Goal: Task Accomplishment & Management: Manage account settings

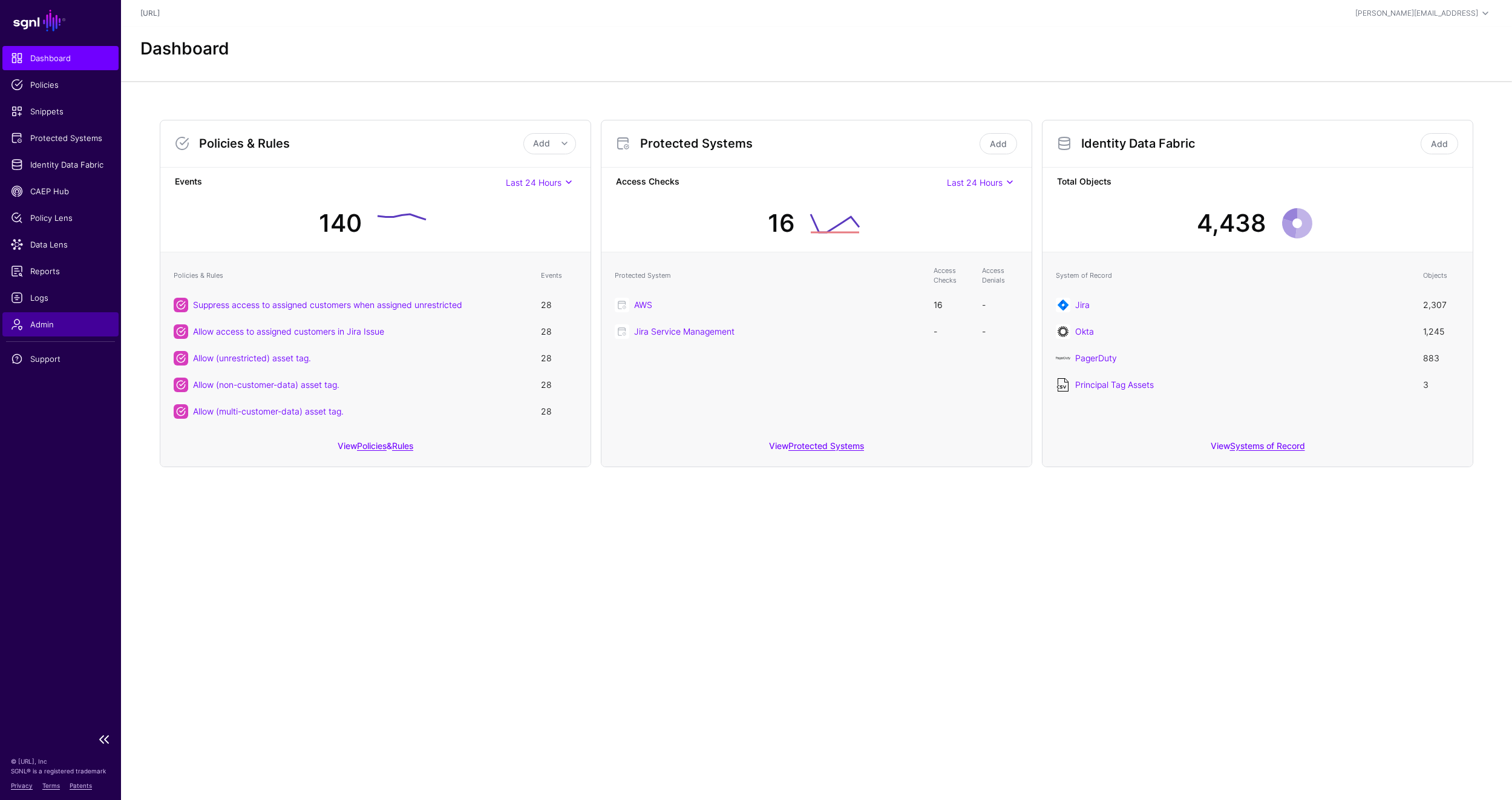
click at [52, 320] on span "Admin" at bounding box center [60, 325] width 99 height 12
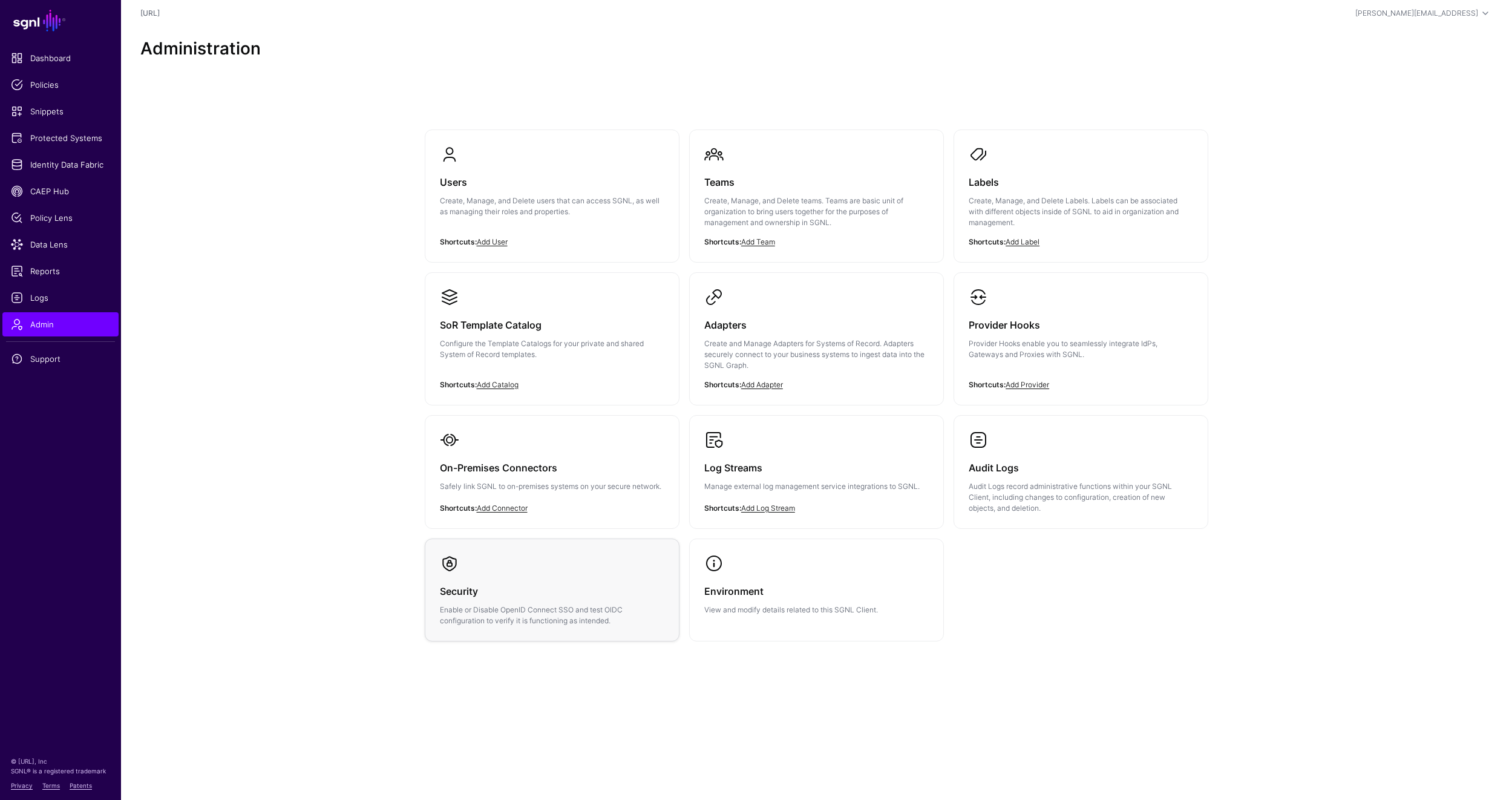
click at [614, 606] on p "Enable or Disable OpenID Connect SSO and test OIDC configuration to verify it i…" at bounding box center [552, 615] width 224 height 21
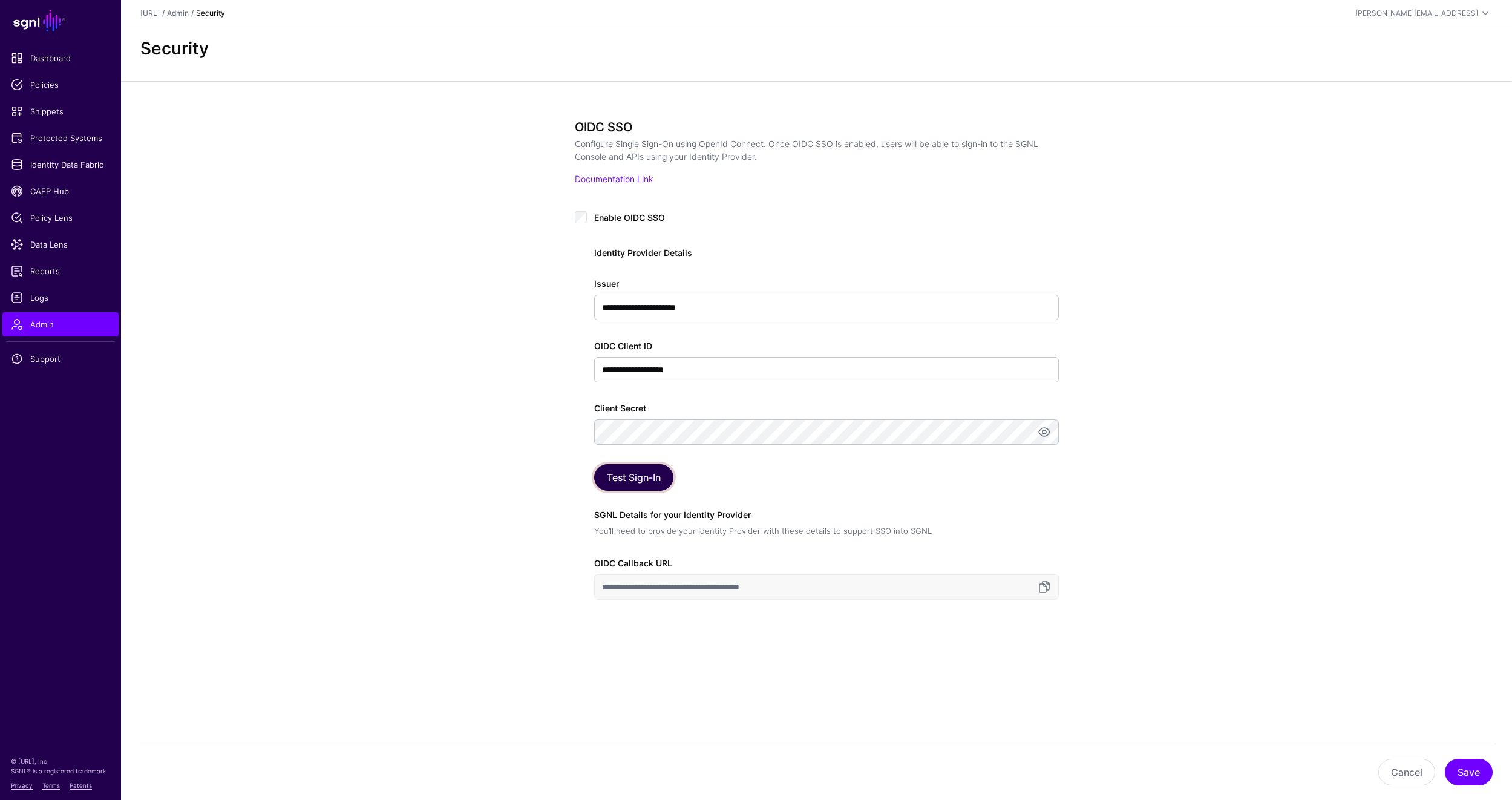
click at [633, 483] on button "Test Sign-In" at bounding box center [634, 477] width 79 height 27
click at [1475, 771] on button "Save" at bounding box center [1469, 772] width 48 height 27
click at [1471, 778] on button "Save" at bounding box center [1469, 772] width 48 height 27
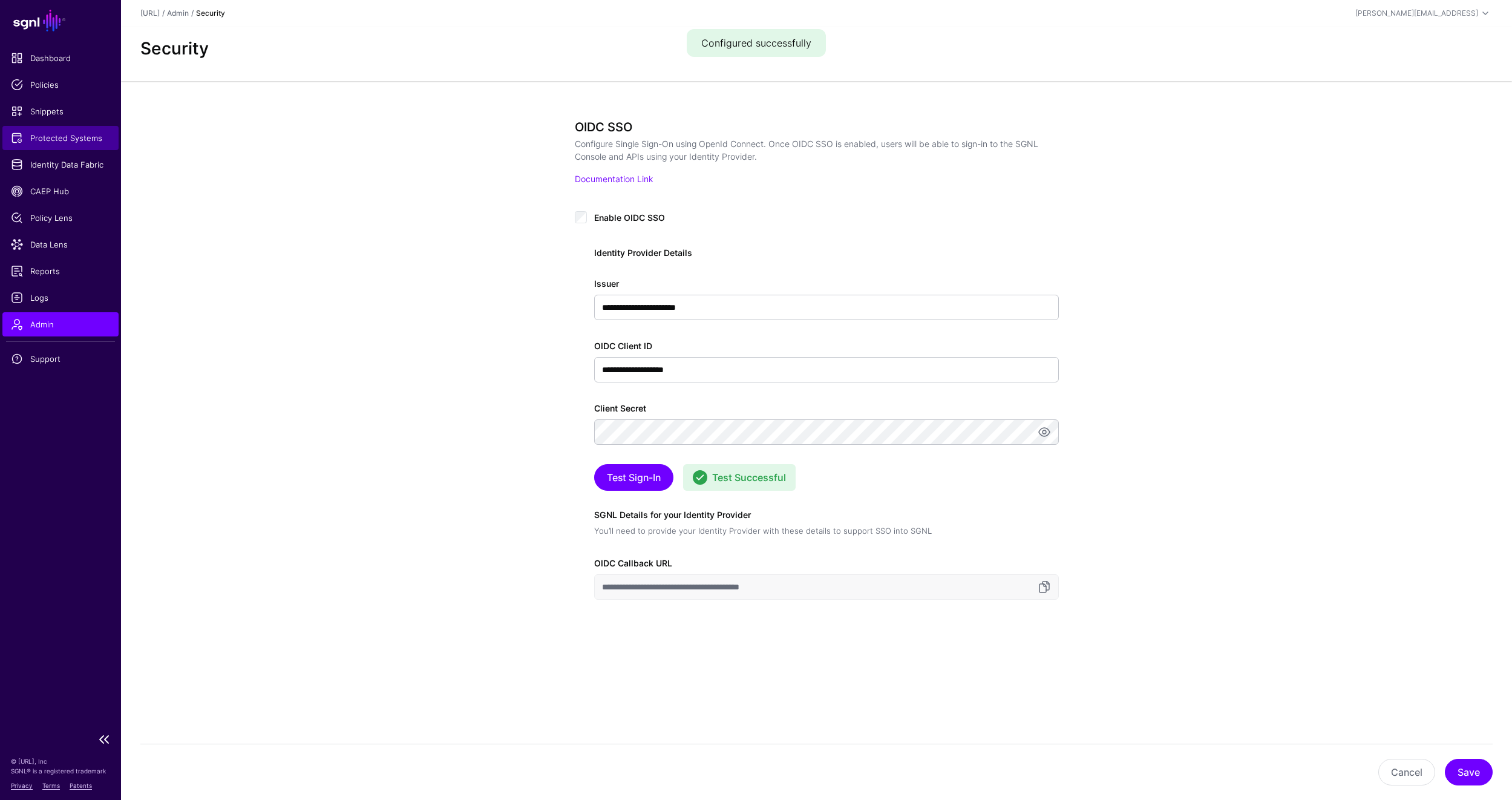
click at [73, 137] on span "Protected Systems" at bounding box center [60, 138] width 99 height 12
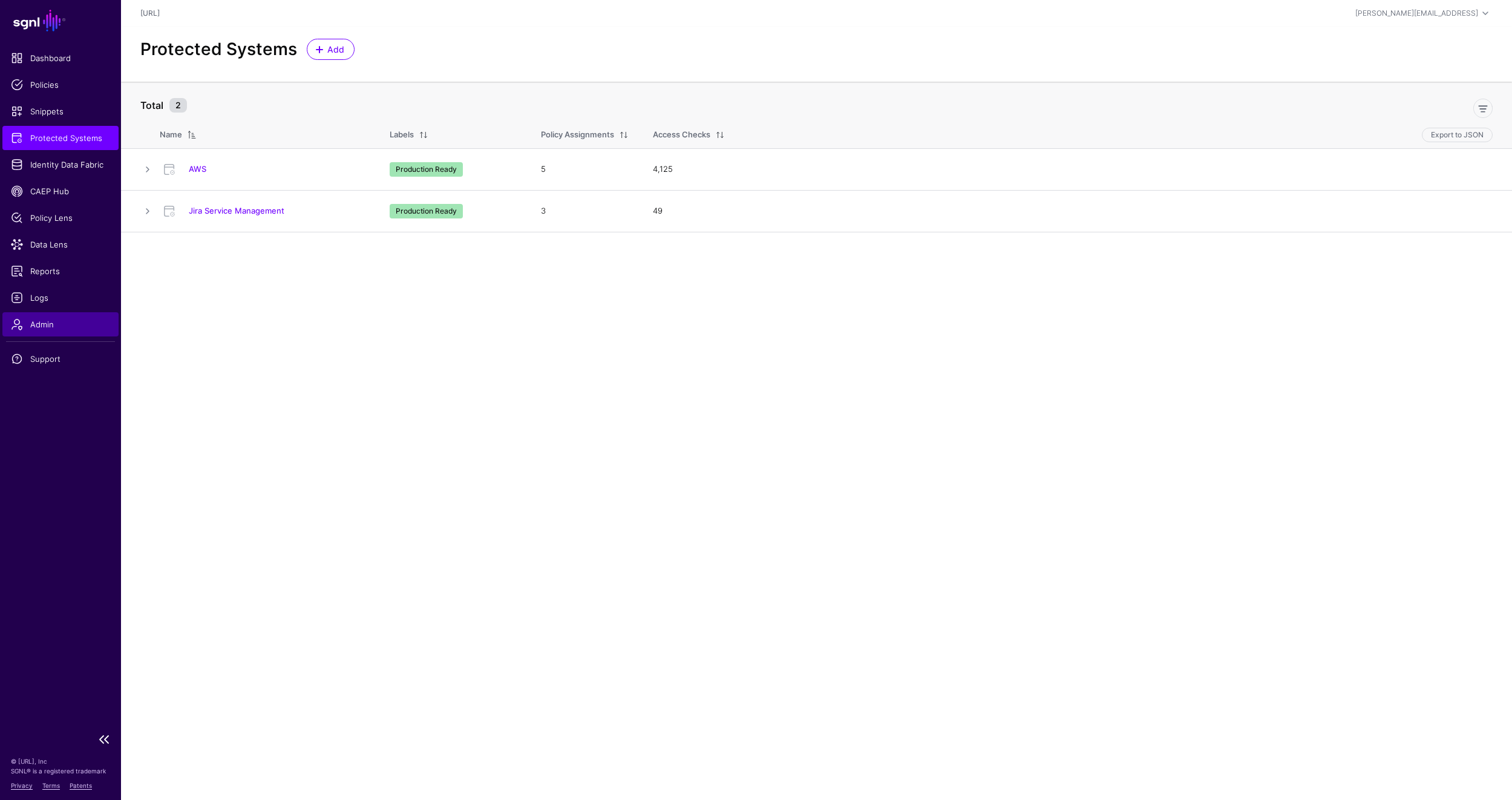
click at [52, 325] on span "Admin" at bounding box center [60, 325] width 99 height 12
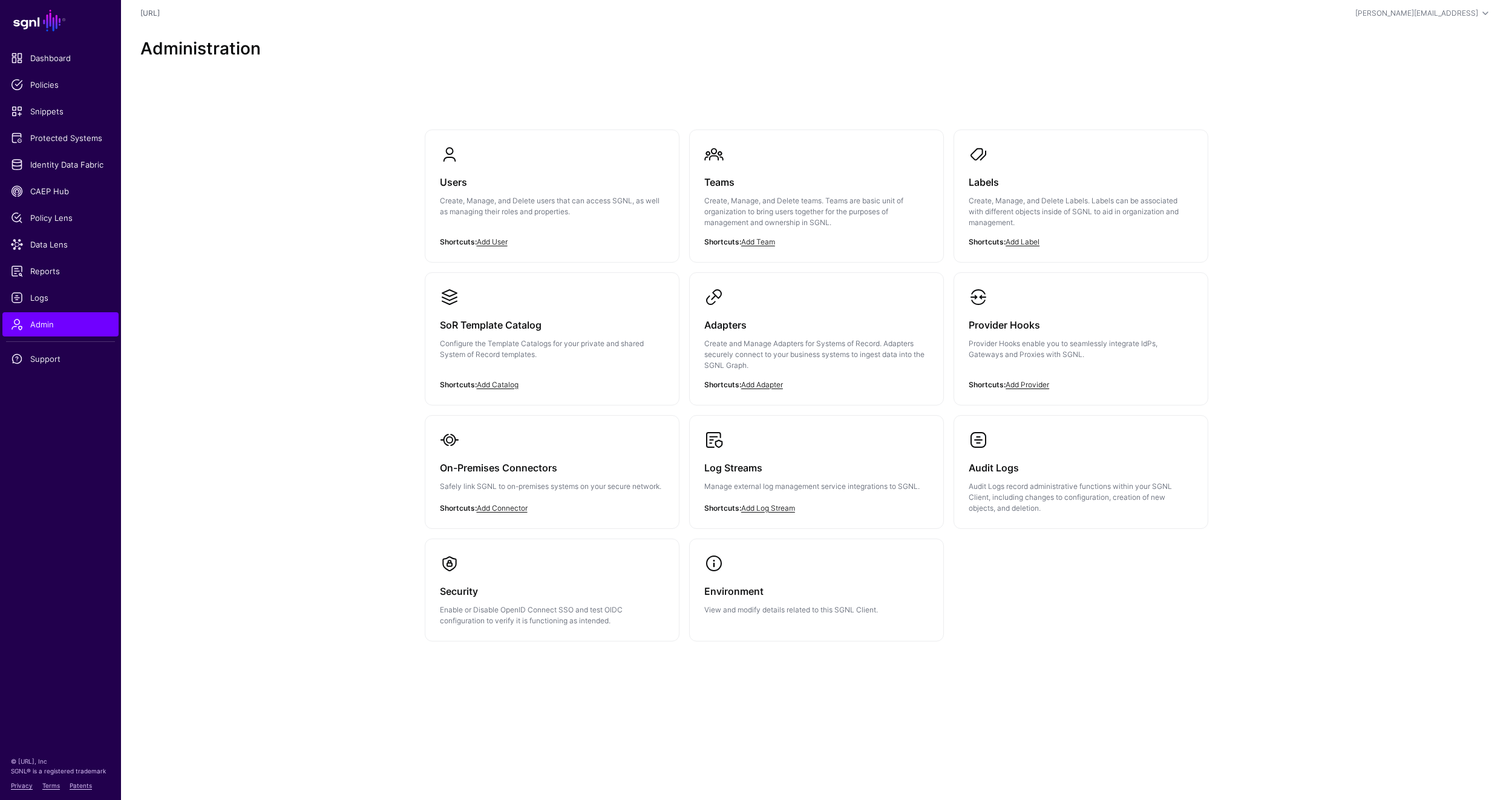
click at [549, 181] on h3 "Users" at bounding box center [552, 182] width 224 height 17
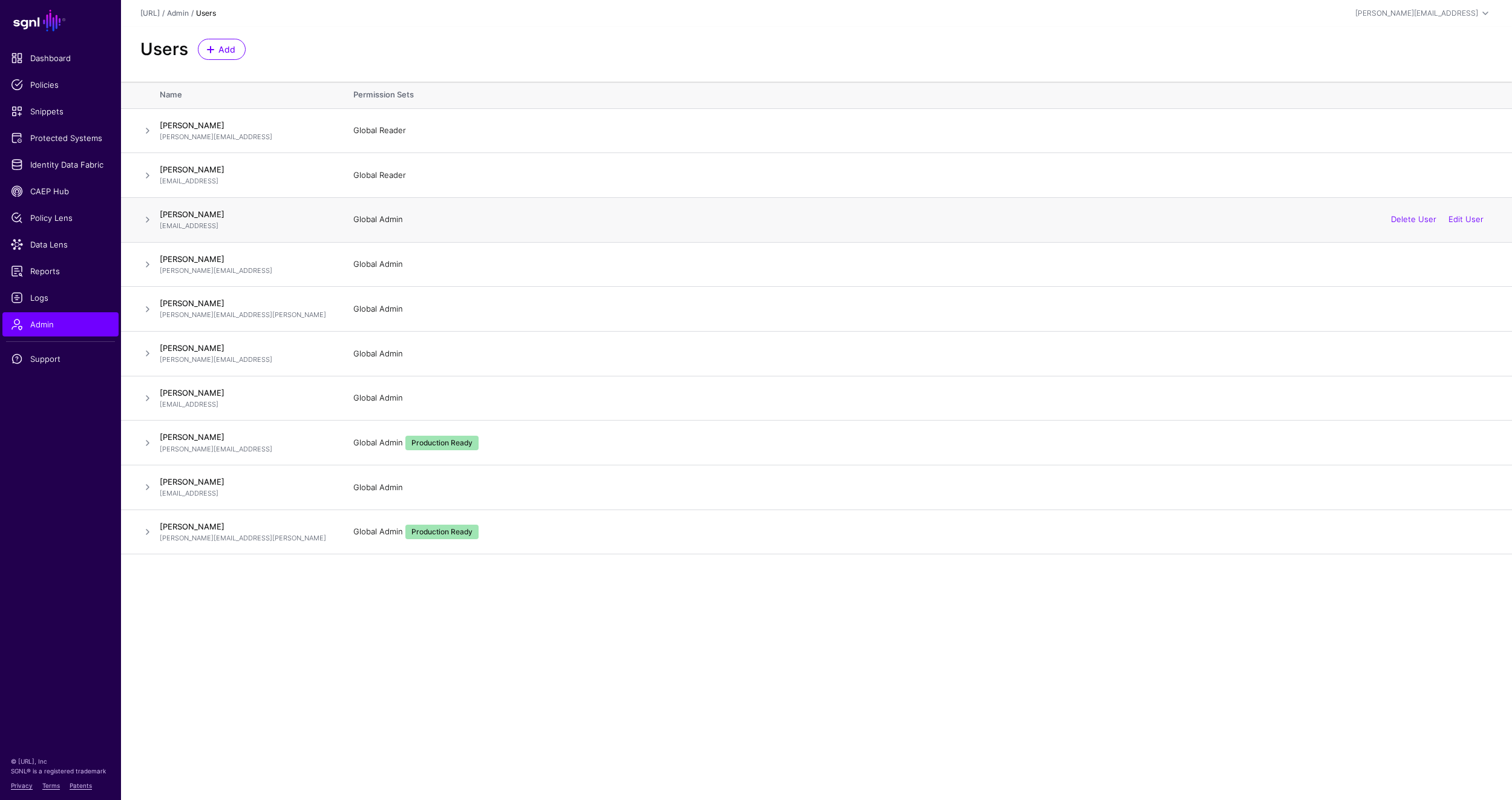
click at [147, 218] on span at bounding box center [148, 220] width 14 height 14
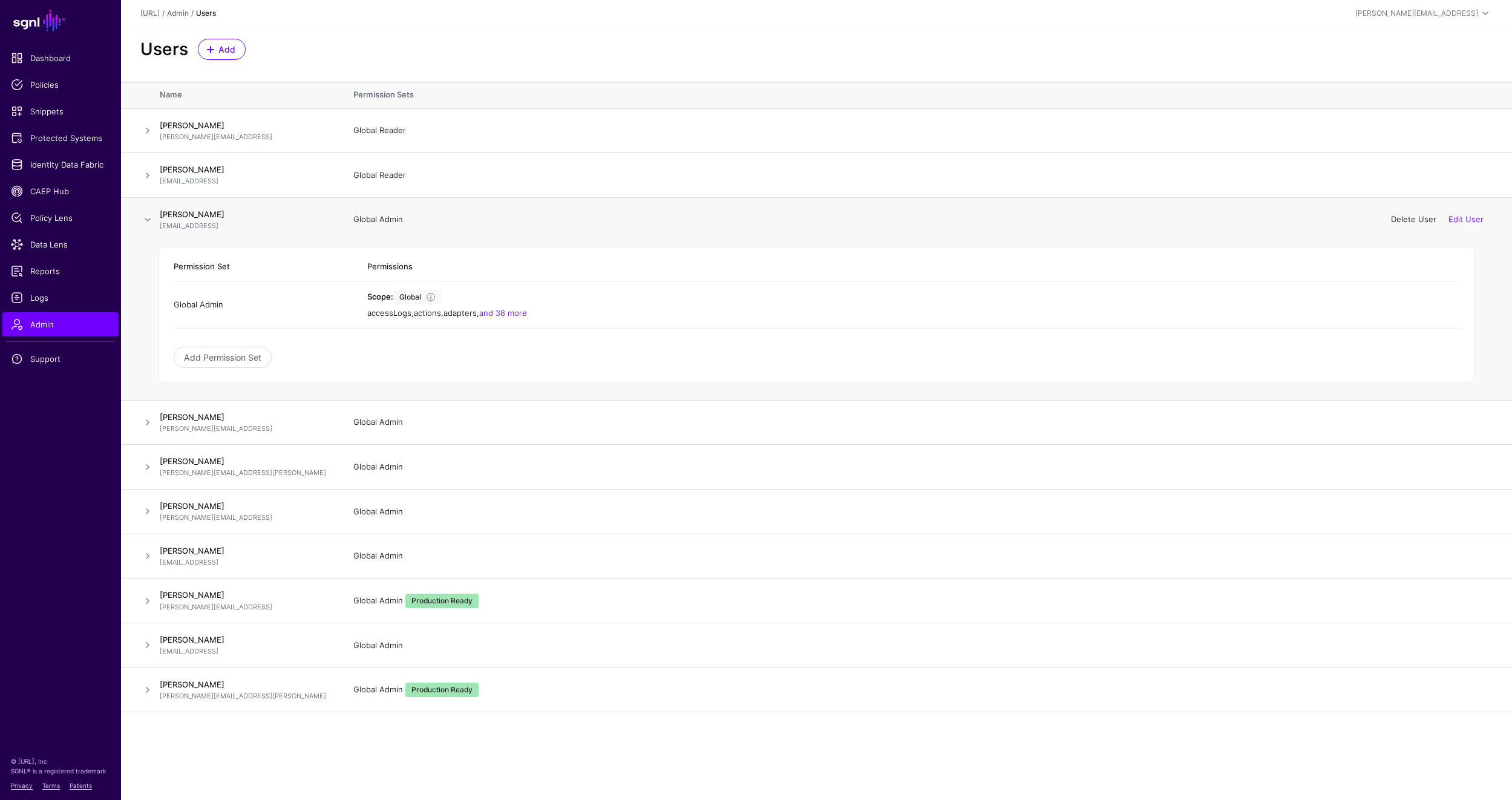
click at [1411, 220] on link "Delete User" at bounding box center [1413, 219] width 45 height 10
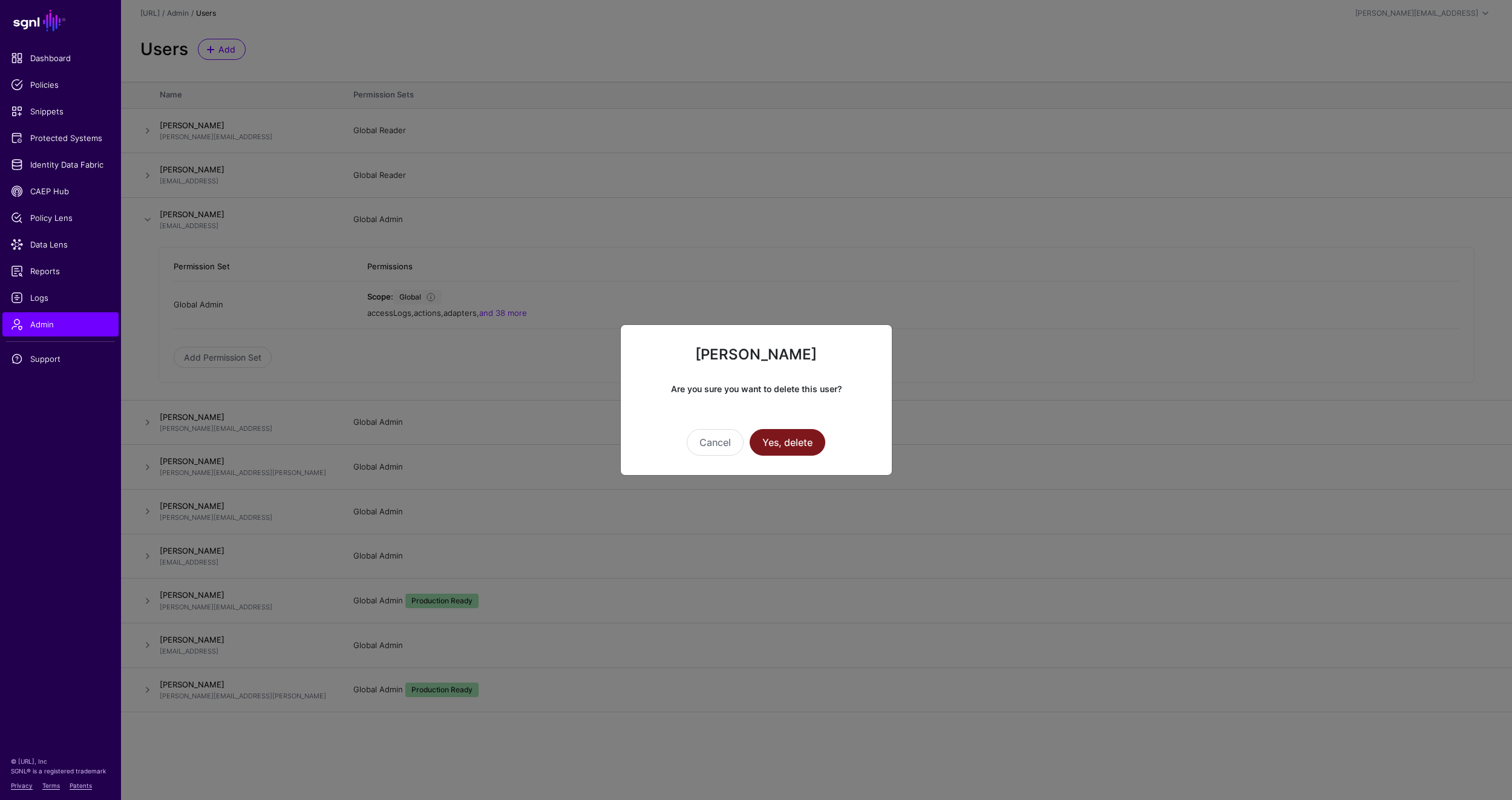
click at [802, 441] on button "Yes, delete" at bounding box center [787, 442] width 76 height 27
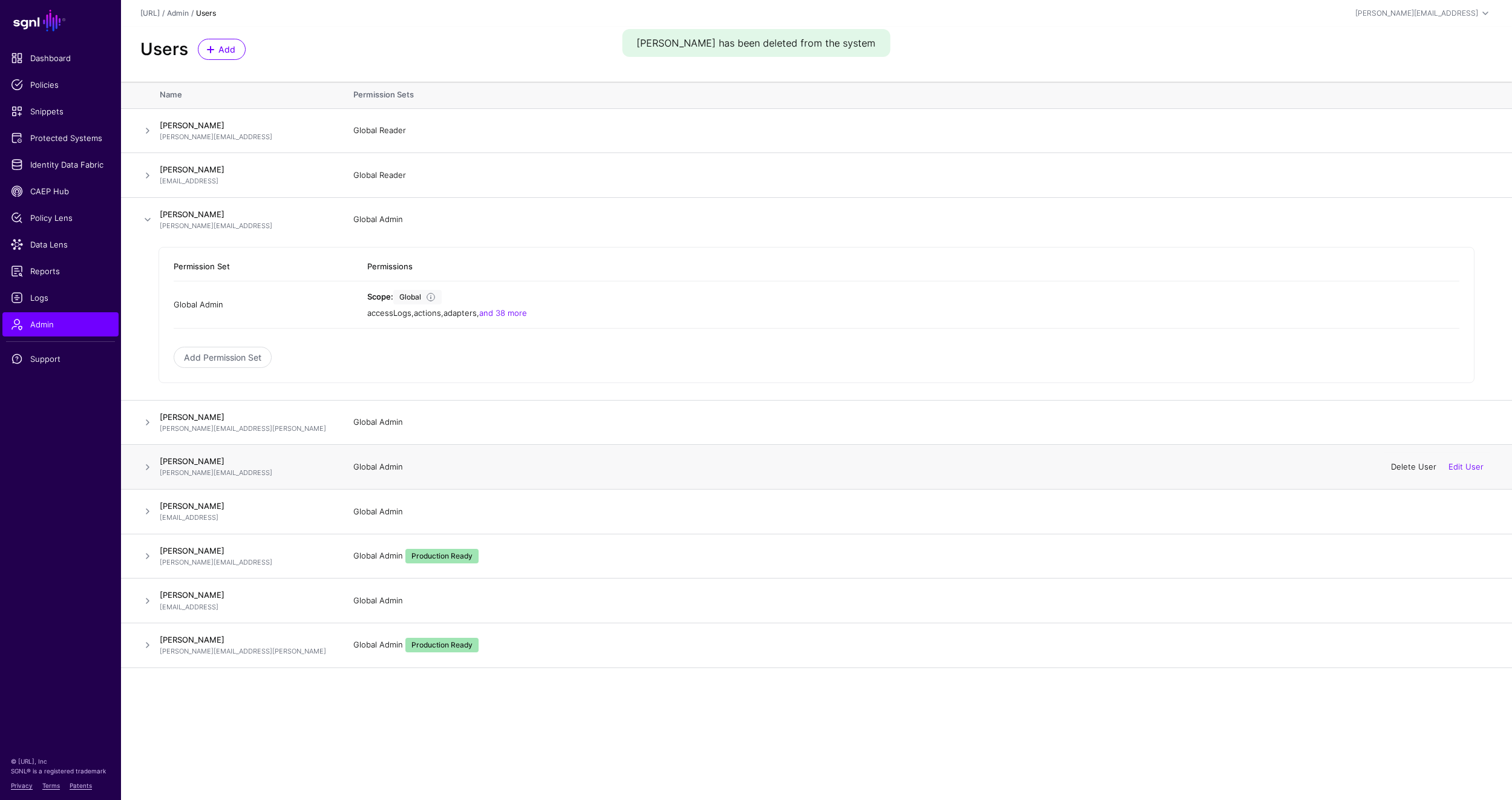
click at [1415, 468] on link "Delete User" at bounding box center [1413, 466] width 45 height 10
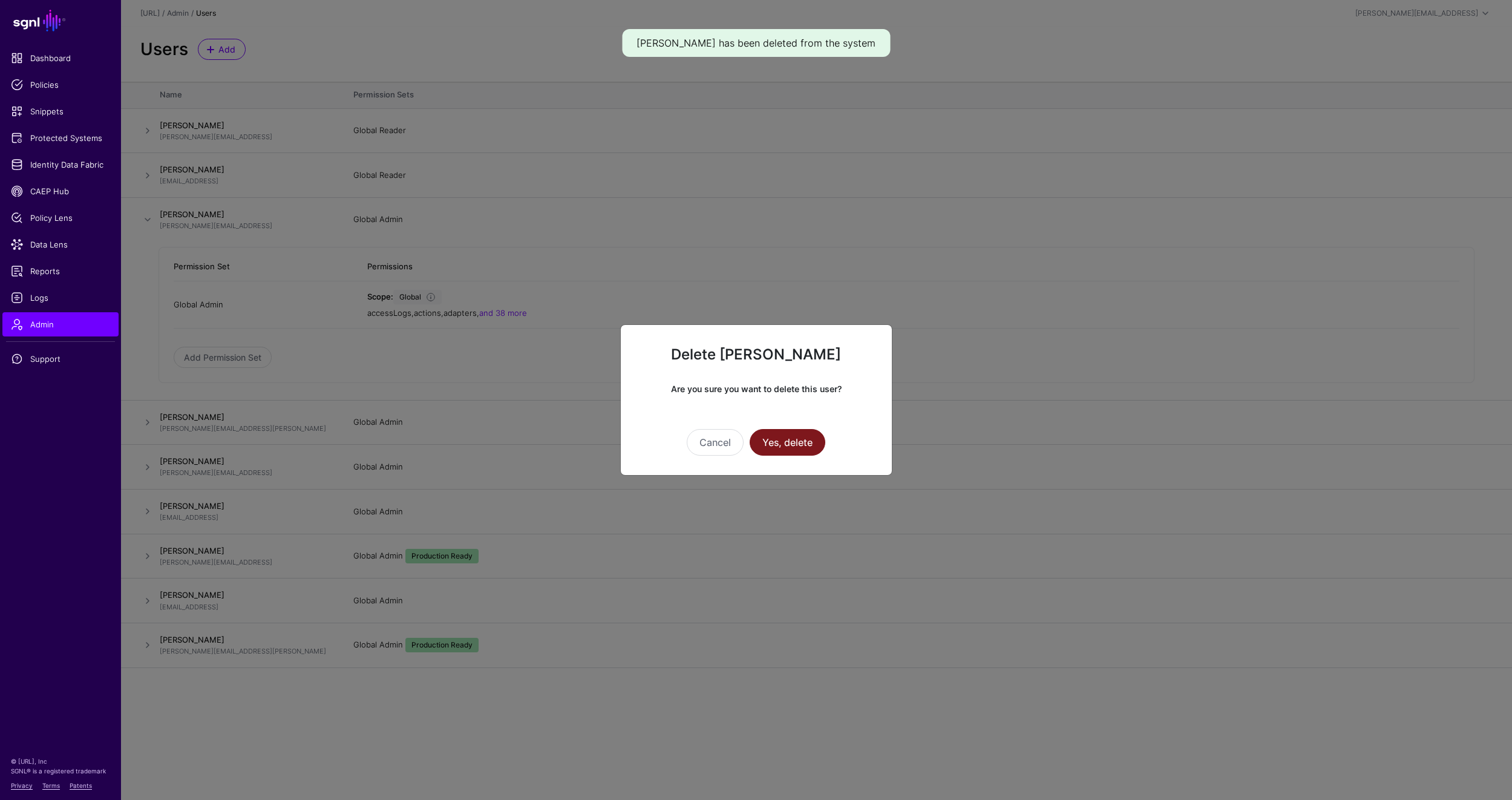
click at [791, 447] on button "Yes, delete" at bounding box center [787, 442] width 76 height 27
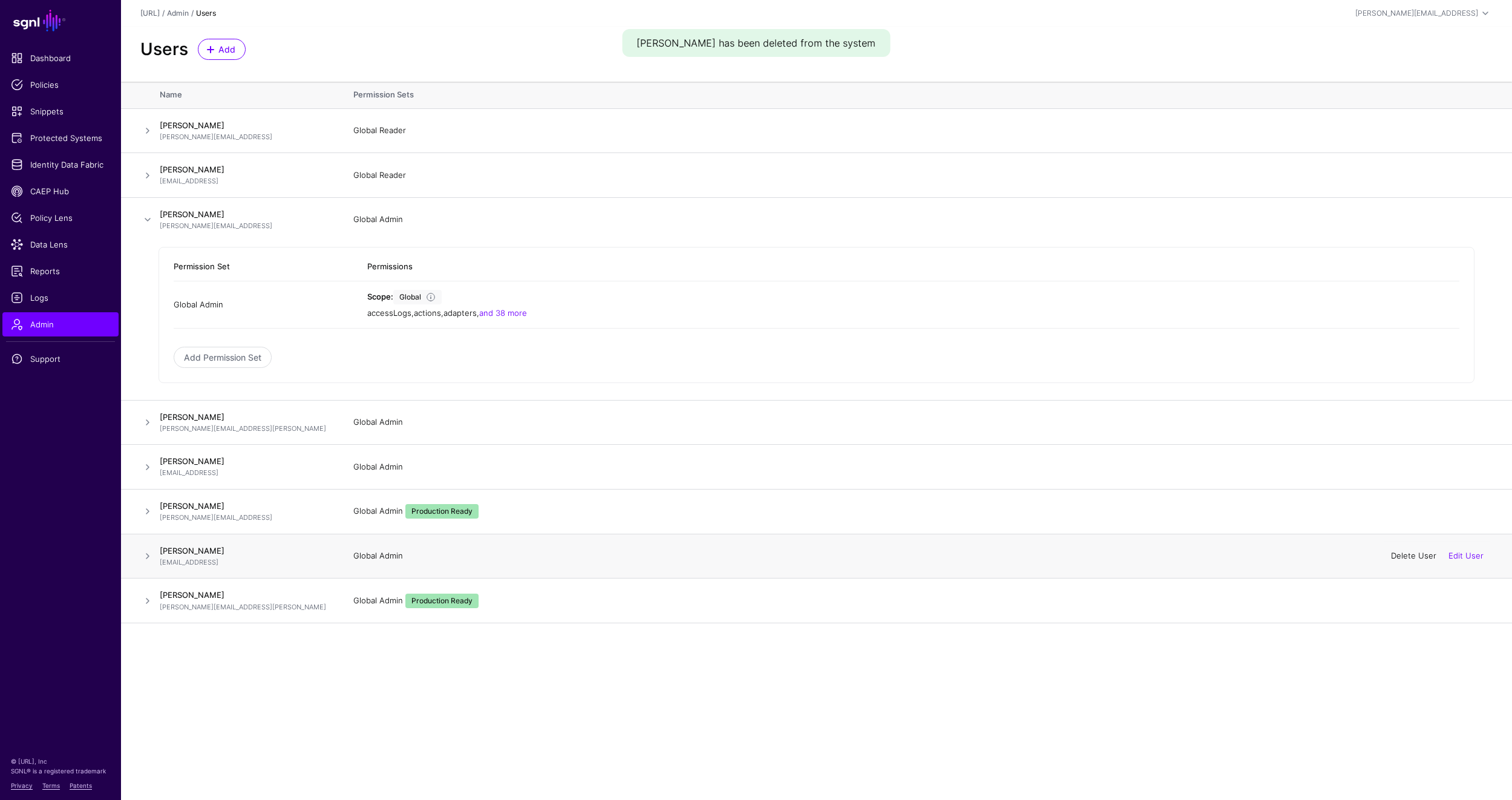
click at [1421, 556] on link "Delete User" at bounding box center [1413, 555] width 45 height 10
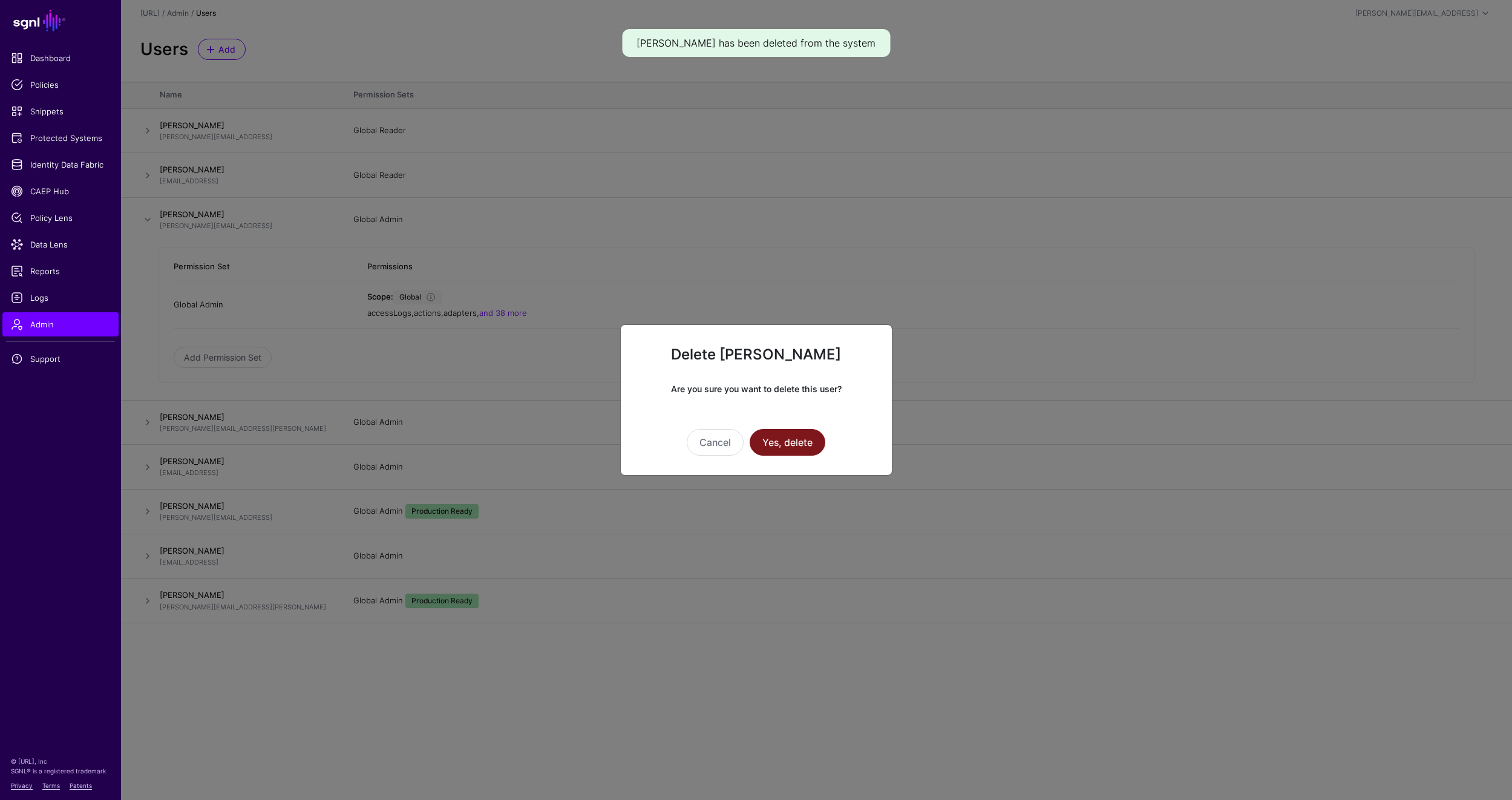
click at [803, 449] on button "Yes, delete" at bounding box center [787, 442] width 76 height 27
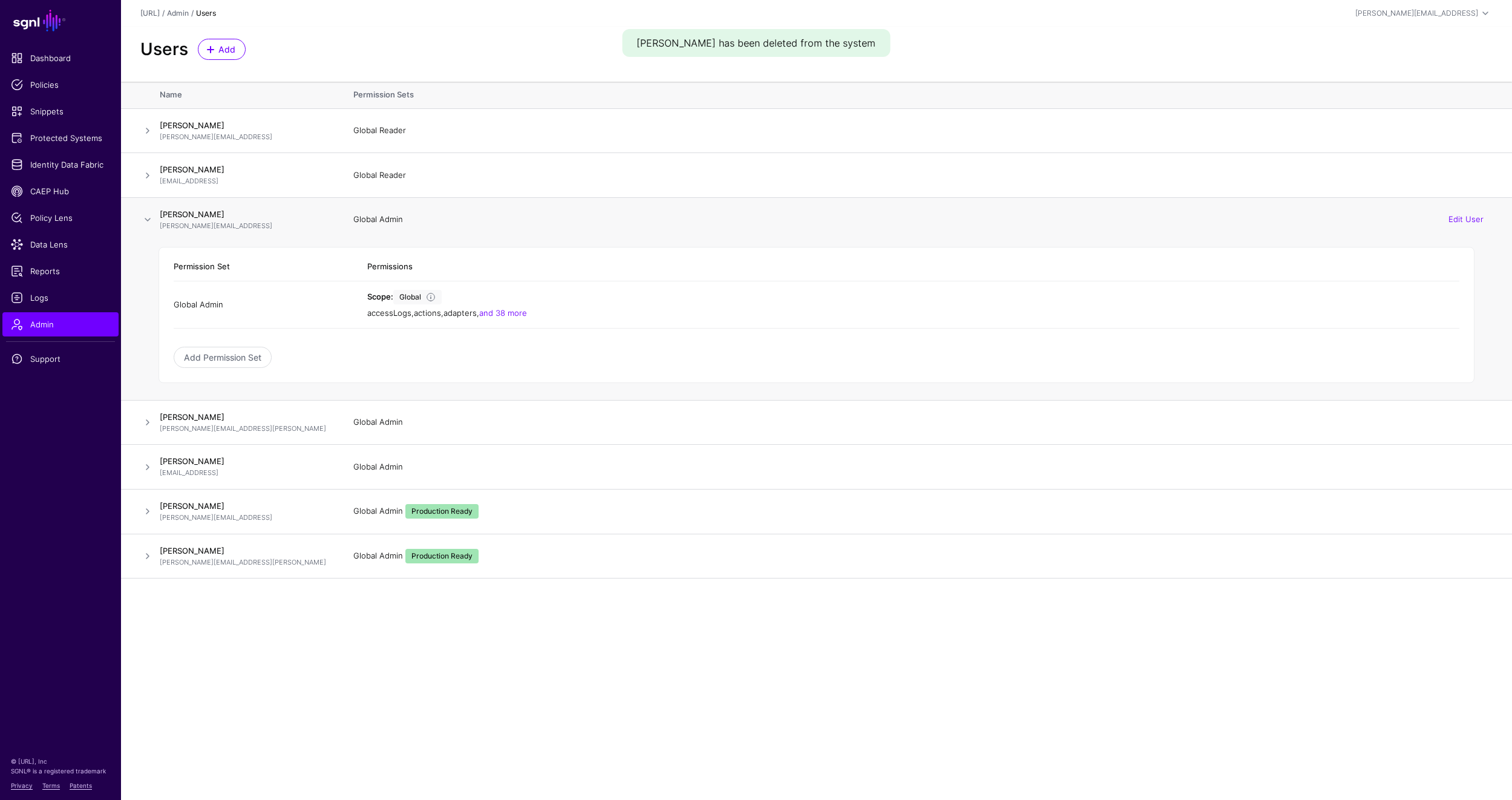
click at [238, 218] on h4 "George Kozlov" at bounding box center [244, 214] width 169 height 11
click at [147, 220] on span at bounding box center [148, 220] width 14 height 14
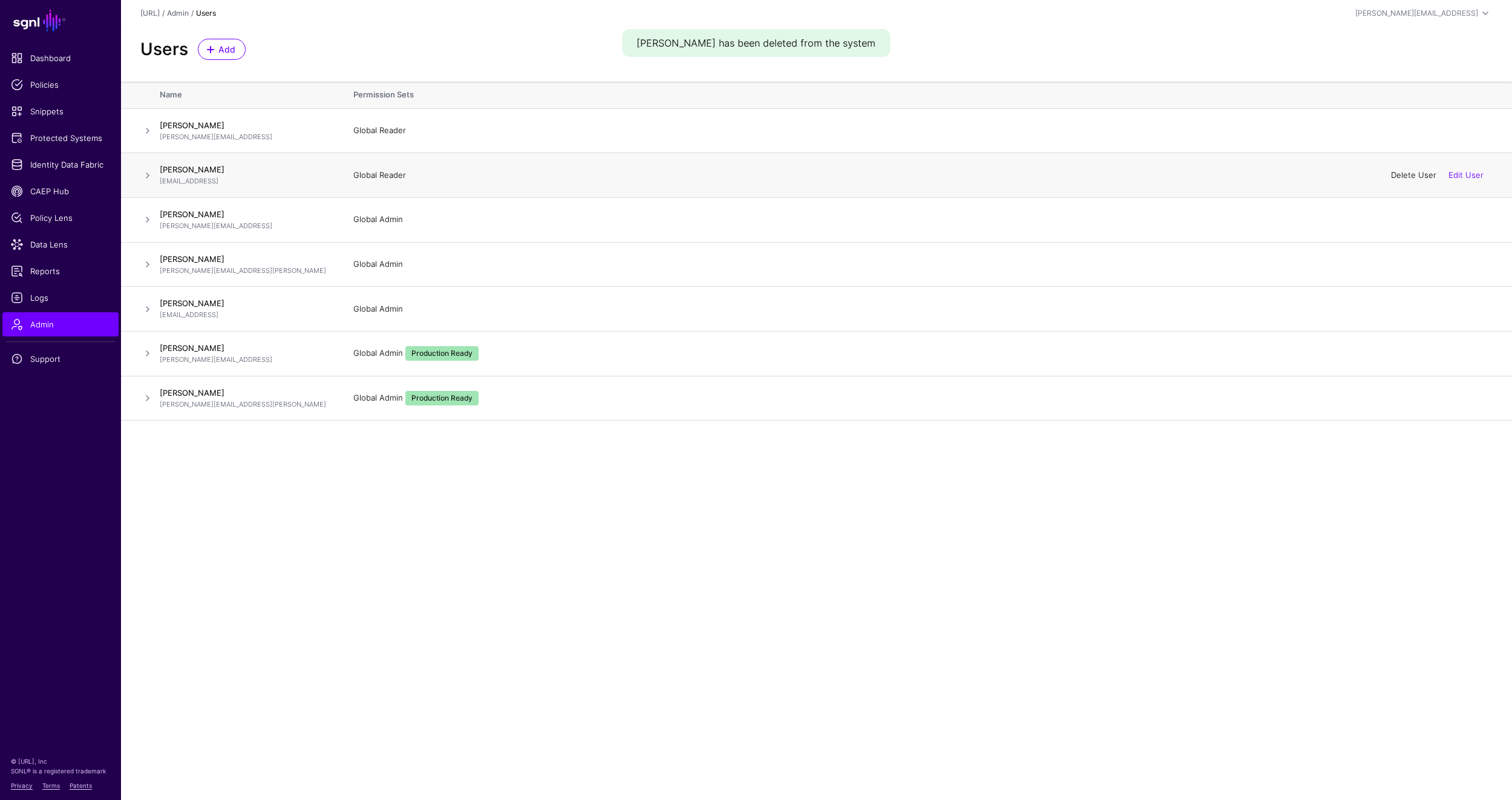
click at [1411, 174] on link "Delete User" at bounding box center [1413, 174] width 45 height 10
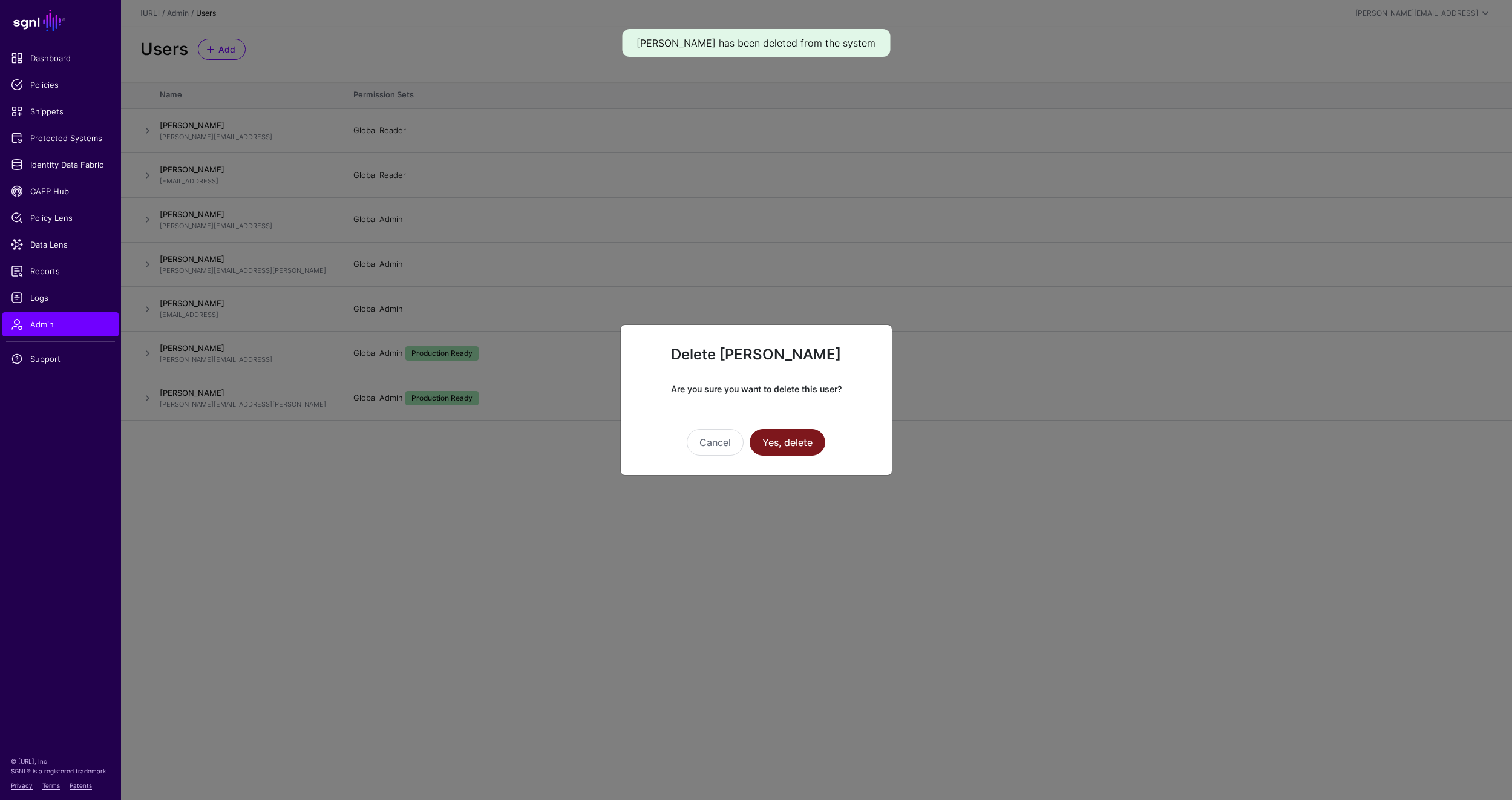
click at [789, 443] on button "Yes, delete" at bounding box center [787, 442] width 76 height 27
